Goal: Task Accomplishment & Management: Use online tool/utility

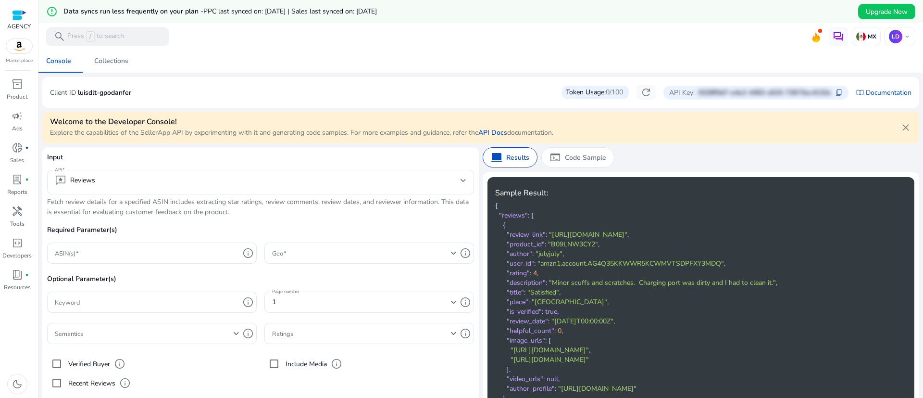
click at [102, 93] on p "luisdlt-gpodanfer" at bounding box center [104, 93] width 53 height 10
copy p "luisdlt-gpodanfer"
click at [59, 88] on p "Client ID" at bounding box center [63, 93] width 26 height 10
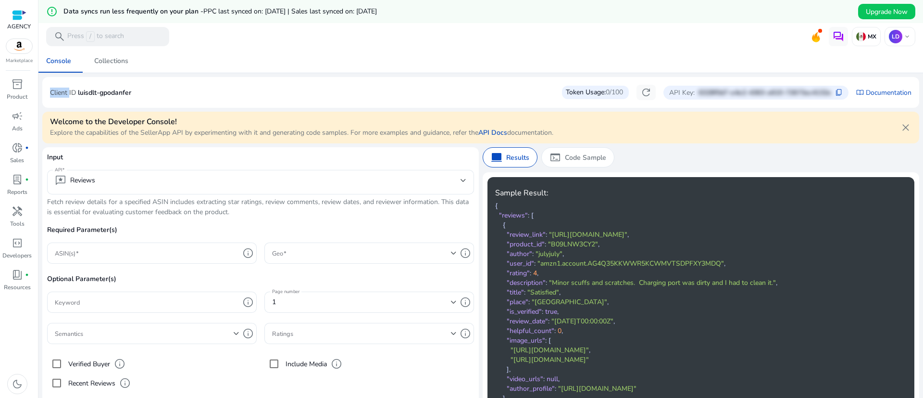
click at [59, 88] on p "Client ID" at bounding box center [63, 93] width 26 height 10
drag, startPoint x: 141, startPoint y: 89, endPoint x: 38, endPoint y: 27, distance: 120.6
click at [38, 27] on mat-sidenav-container "AGENCY Marketplace inventory_2 Product campaign Ads donut_small fiber_manual_re…" at bounding box center [461, 199] width 923 height 398
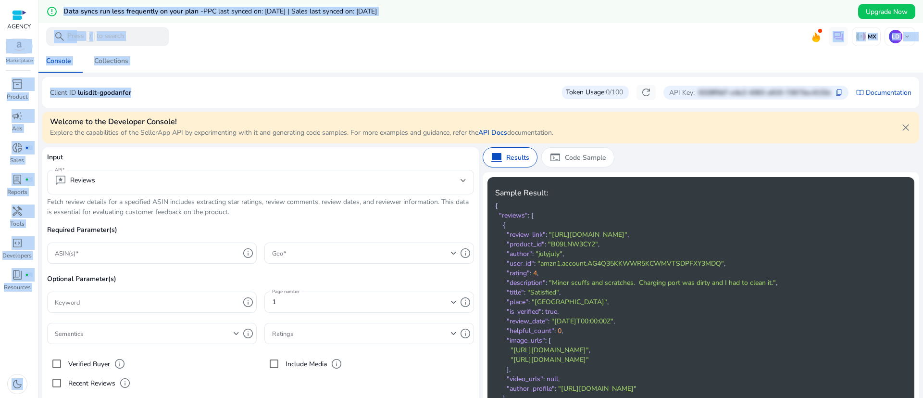
click at [45, 95] on mat-card "Client ID luisdlt-gpodanfer Token Usage: 0/100 refresh API Key: 6328f0d7-e4e2-4…" at bounding box center [480, 92] width 877 height 31
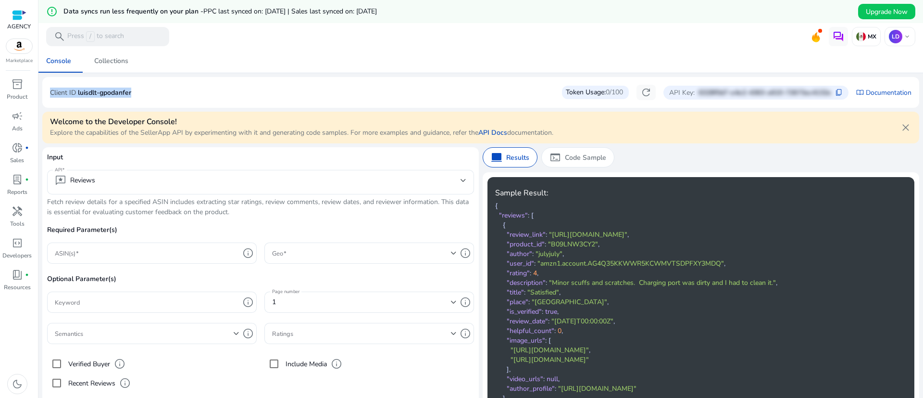
drag, startPoint x: 49, startPoint y: 94, endPoint x: 146, endPoint y: 93, distance: 97.1
click at [146, 93] on mat-card "Client ID luisdlt-gpodanfer Token Usage: 0/100 refresh API Key: 6328f0d7-e4e2-4…" at bounding box center [480, 92] width 877 height 31
copy div "Client ID luisdlt-gpodanfer"
click at [835, 93] on span "content_copy" at bounding box center [839, 92] width 8 height 8
